Goal: Task Accomplishment & Management: Complete application form

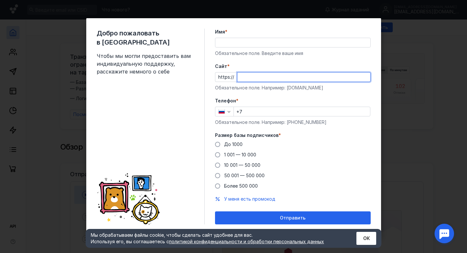
click at [248, 78] on input "Cайт *" at bounding box center [304, 76] width 133 height 9
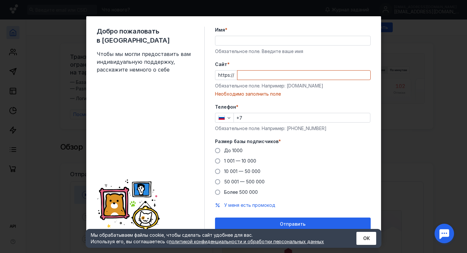
click at [228, 64] on span "*" at bounding box center [229, 64] width 2 height 6
click at [238, 70] on input "Cайт *" at bounding box center [304, 74] width 133 height 9
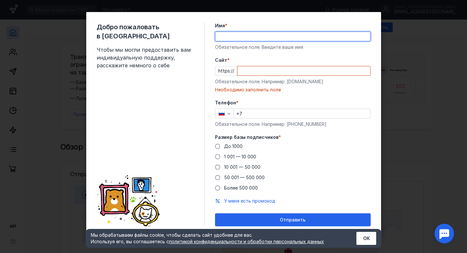
click at [238, 33] on input "Имя *" at bounding box center [293, 36] width 155 height 9
type input "[PERSON_NAME]"
click at [252, 72] on input "Cайт *" at bounding box center [304, 70] width 133 height 9
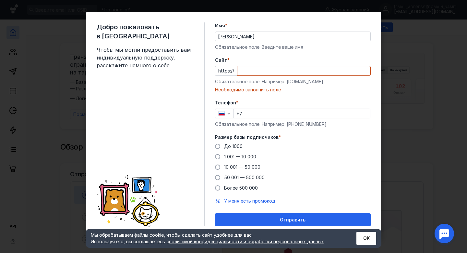
click at [230, 70] on div "https://" at bounding box center [293, 71] width 156 height 10
click at [256, 72] on input "Cайт *" at bounding box center [304, 70] width 133 height 9
paste input "@bogdanprodazhi"
click at [278, 96] on form "Имя * [PERSON_NAME] поле. Введите ваше имя [PERSON_NAME] * https:// @bogdanprod…" at bounding box center [293, 124] width 156 height 204
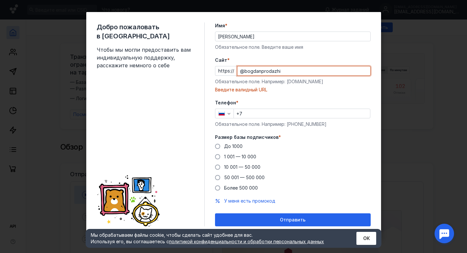
drag, startPoint x: 244, startPoint y: 71, endPoint x: 238, endPoint y: 71, distance: 6.2
click at [238, 71] on input "@bogdanprodazhi" at bounding box center [304, 70] width 133 height 9
click at [240, 71] on input "bogdanprodazhi" at bounding box center [304, 70] width 133 height 9
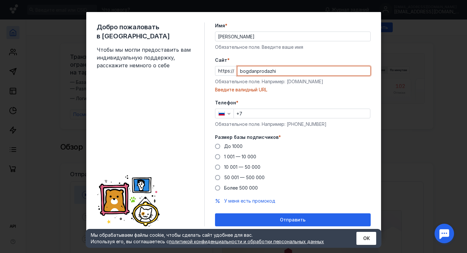
paste input "[DOMAIN_NAME][URL]"
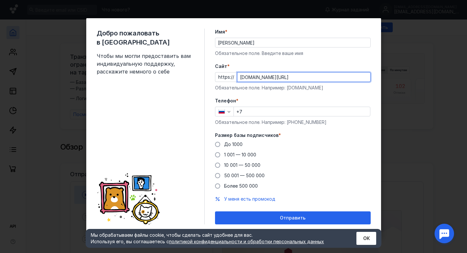
type input "[DOMAIN_NAME][URL]"
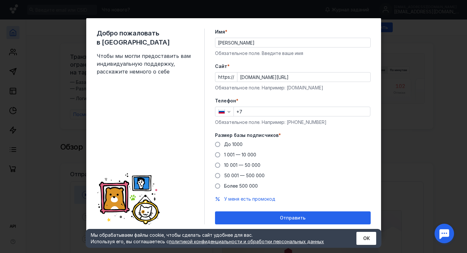
click at [276, 98] on label "Телефон *" at bounding box center [293, 100] width 156 height 6
click at [234, 144] on span "До 1000" at bounding box center [233, 144] width 19 height 6
click at [0, 0] on input "До 1000" at bounding box center [0, 0] width 0 height 0
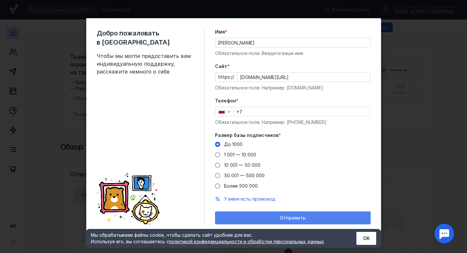
click at [250, 217] on div "Отправить" at bounding box center [292, 218] width 149 height 6
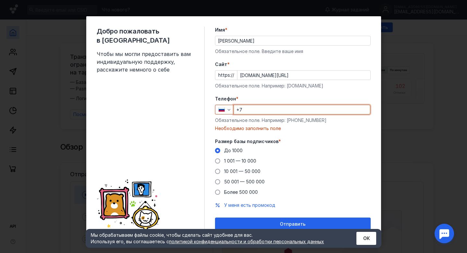
click at [258, 113] on input "+7" at bounding box center [302, 109] width 136 height 9
type input "[PHONE_NUMBER]"
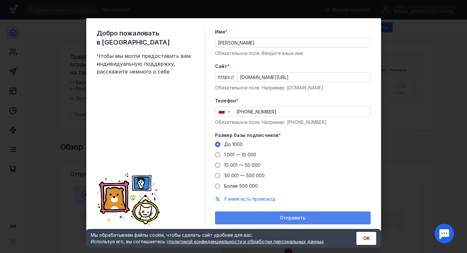
click at [268, 214] on div "Отправить" at bounding box center [293, 217] width 156 height 13
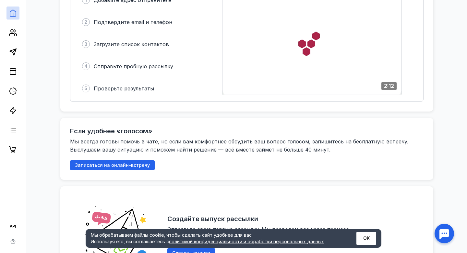
scroll to position [155, 0]
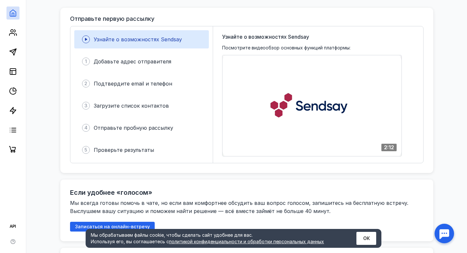
click at [138, 40] on div "Узнайте о возможностях Sendsay" at bounding box center [141, 39] width 135 height 18
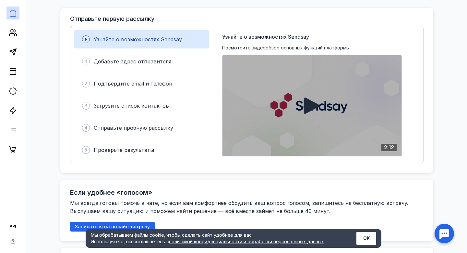
click at [324, 106] on div at bounding box center [312, 105] width 179 height 101
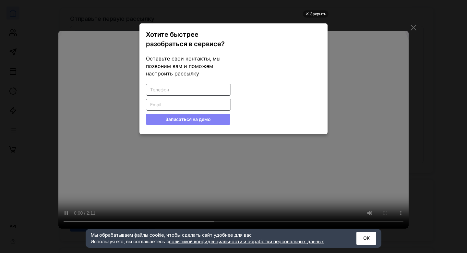
scroll to position [0, 0]
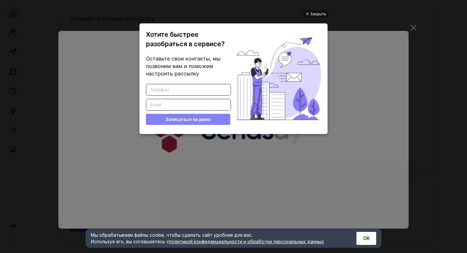
click at [185, 93] on input "Введите корректный телефон" at bounding box center [188, 89] width 84 height 11
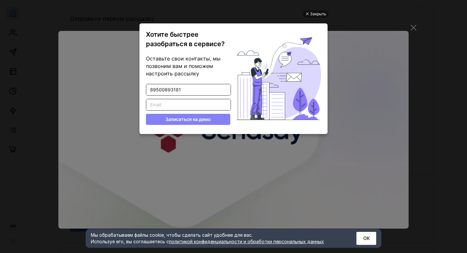
type input "89500893181"
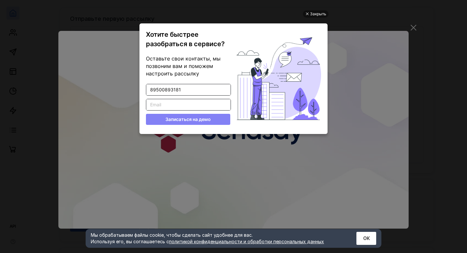
click at [172, 105] on input "Введите корректный Email" at bounding box center [188, 104] width 84 height 11
type input "[EMAIL_ADDRESS][DOMAIN_NAME]"
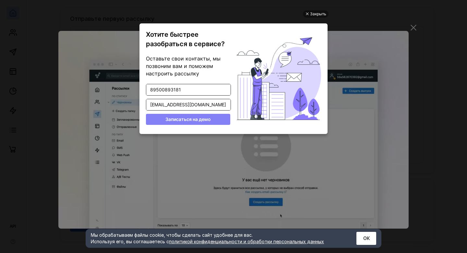
click at [184, 118] on button "Записаться на демо" at bounding box center [188, 119] width 84 height 11
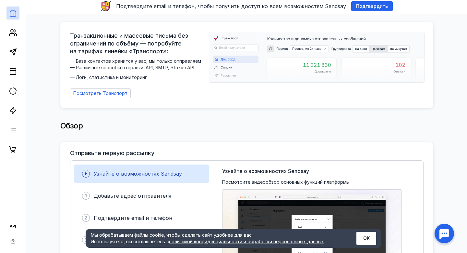
scroll to position [43, 0]
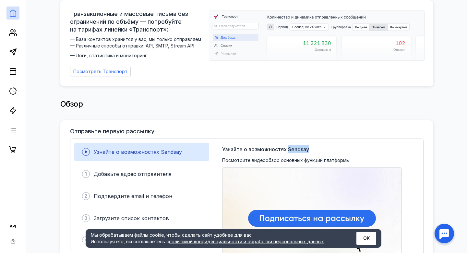
drag, startPoint x: 309, startPoint y: 147, endPoint x: 288, endPoint y: 147, distance: 20.8
click at [288, 147] on div "Узнайте о возможностях Sendsay Посмотрите видеообзор основных функций платформы…" at bounding box center [312, 206] width 180 height 123
copy span "Sendsay"
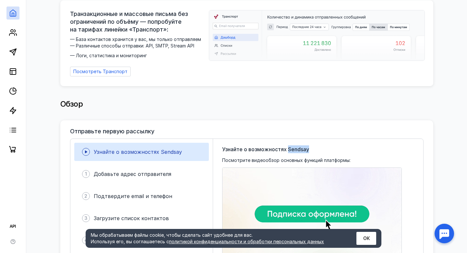
scroll to position [0, 0]
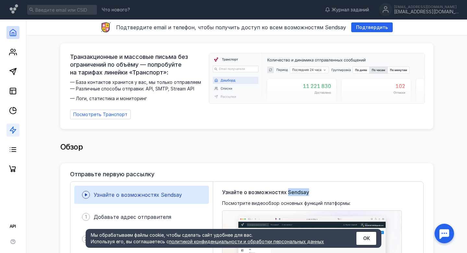
click at [12, 125] on link at bounding box center [12, 129] width 13 height 13
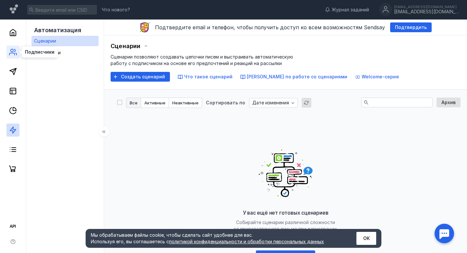
click at [13, 49] on circle at bounding box center [12, 50] width 3 height 3
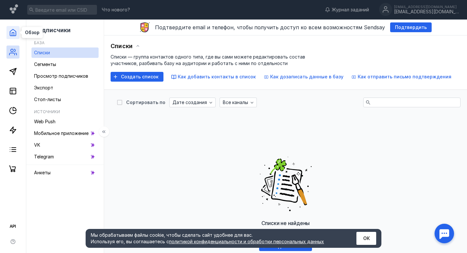
click at [13, 32] on polyline at bounding box center [13, 33] width 2 height 3
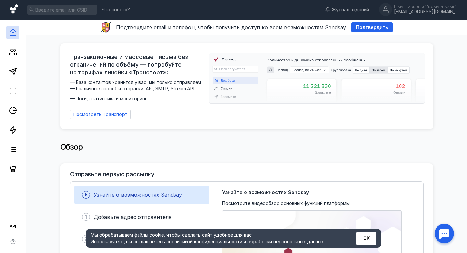
click at [13, 13] on icon at bounding box center [14, 8] width 8 height 9
